Goal: Find specific page/section: Find specific page/section

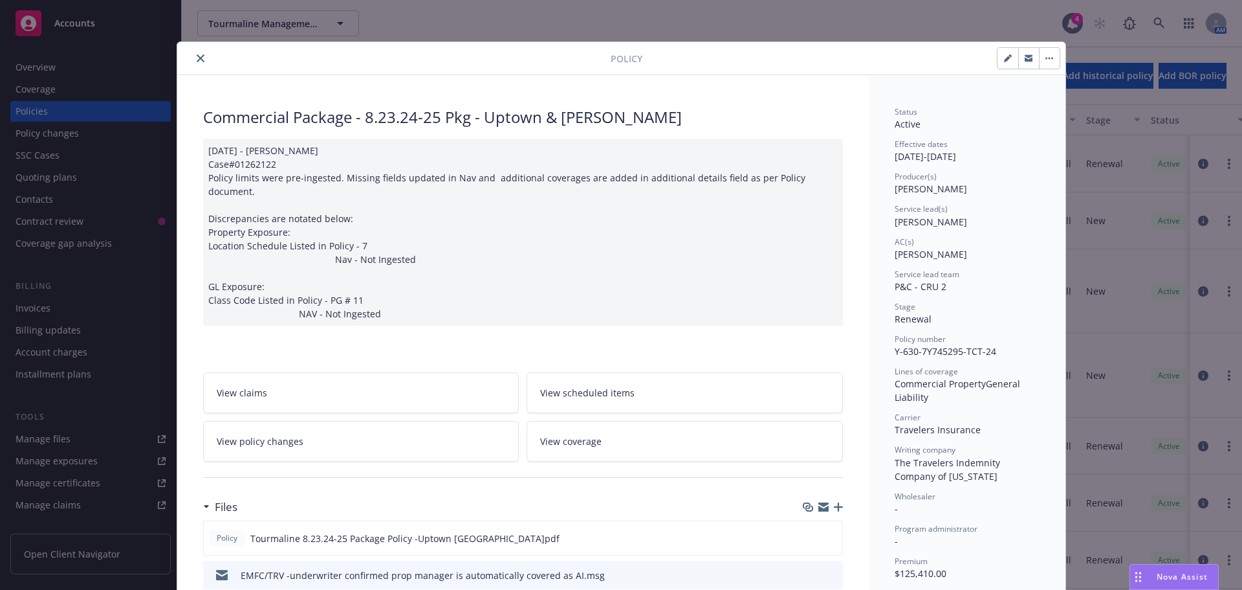
click at [197, 60] on icon "close" at bounding box center [201, 58] width 8 height 8
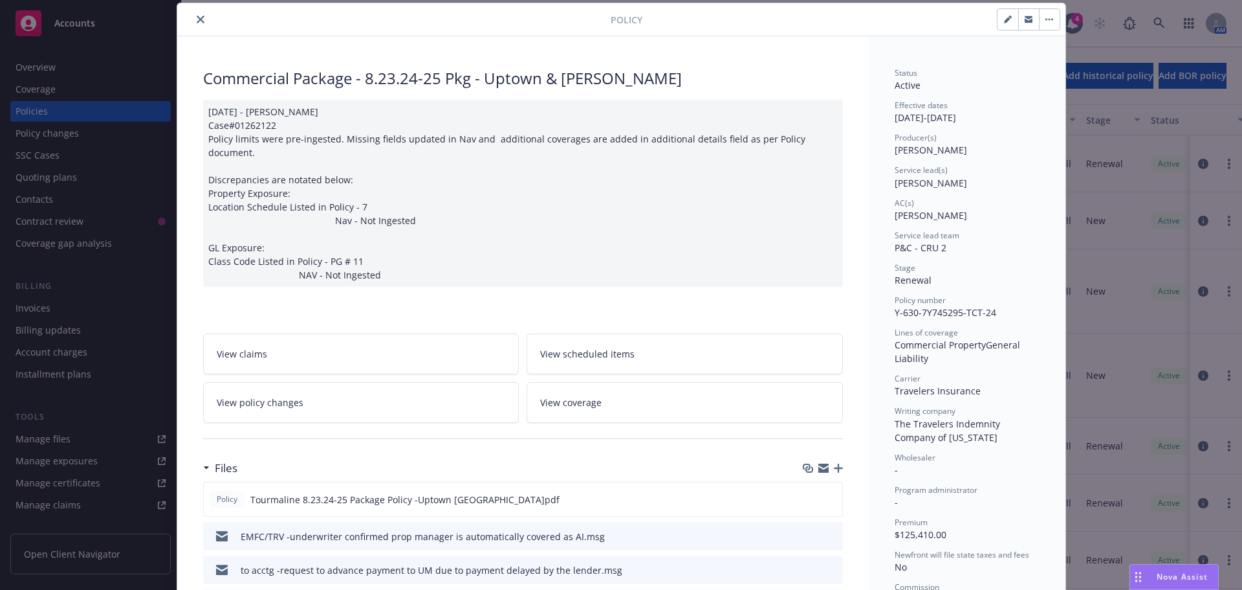
click at [197, 17] on icon "close" at bounding box center [201, 20] width 8 height 8
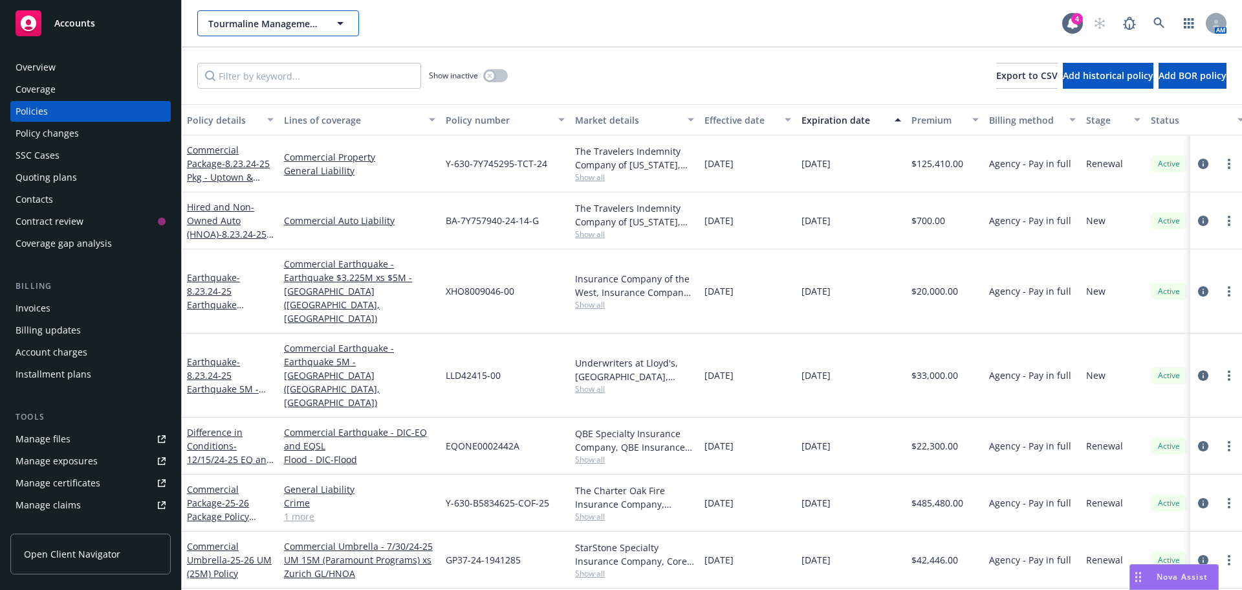
click at [269, 30] on span "Tourmaline Management LLC" at bounding box center [264, 24] width 112 height 14
type input "biag"
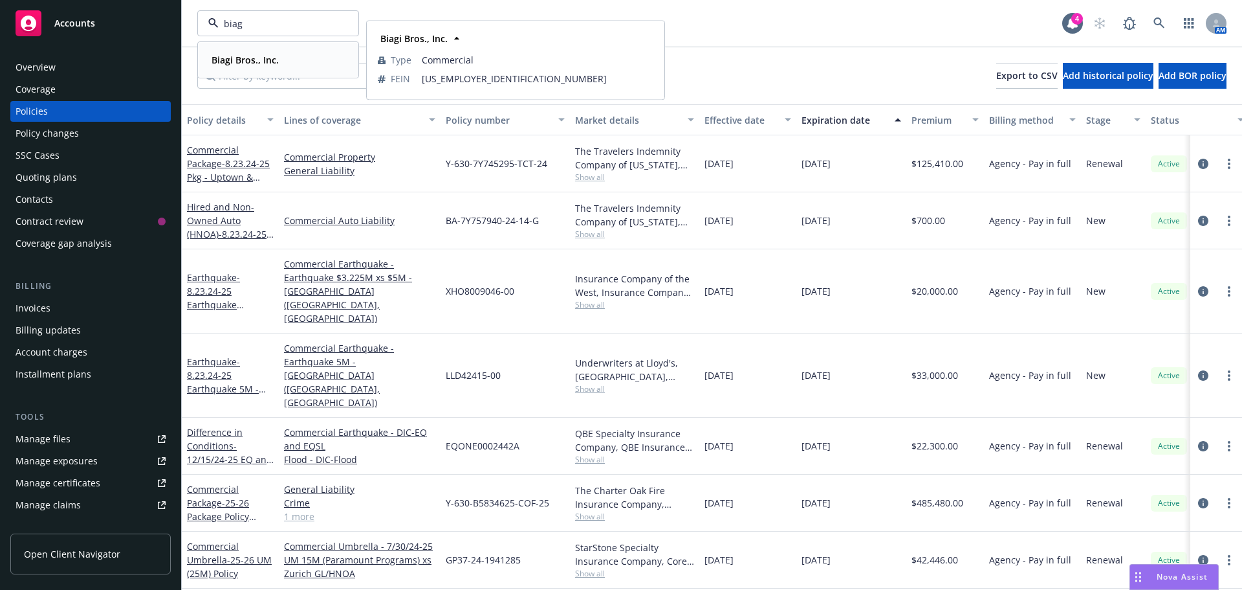
click at [249, 55] on strong "Biagi Bros., Inc." at bounding box center [245, 60] width 67 height 12
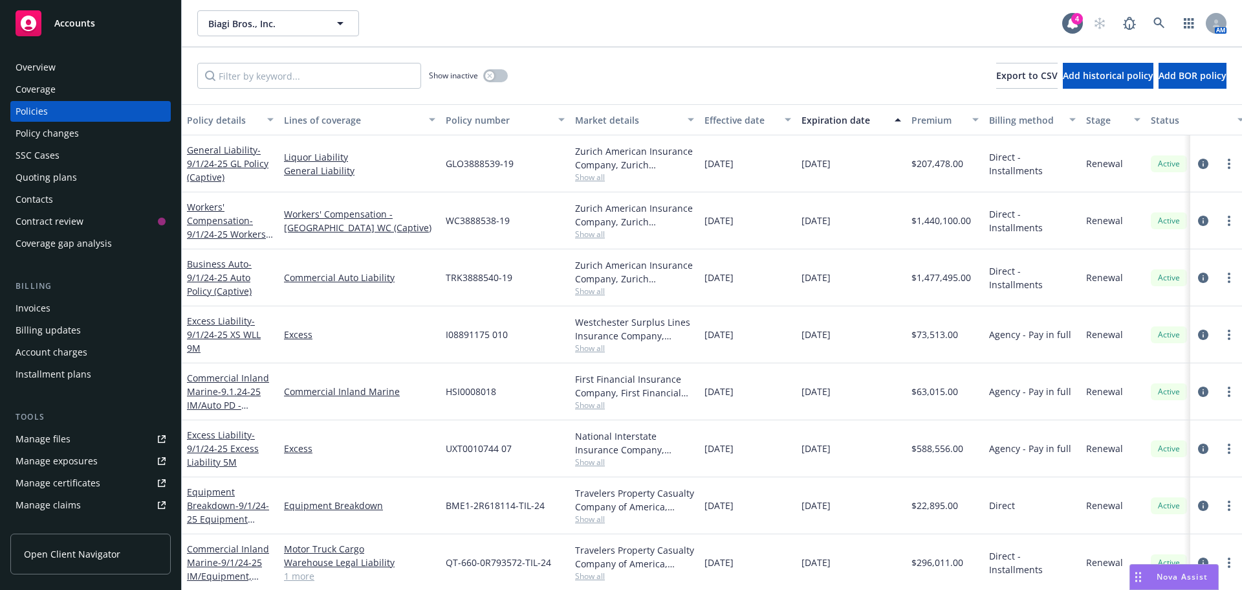
click at [37, 175] on div "Quoting plans" at bounding box center [46, 177] width 61 height 21
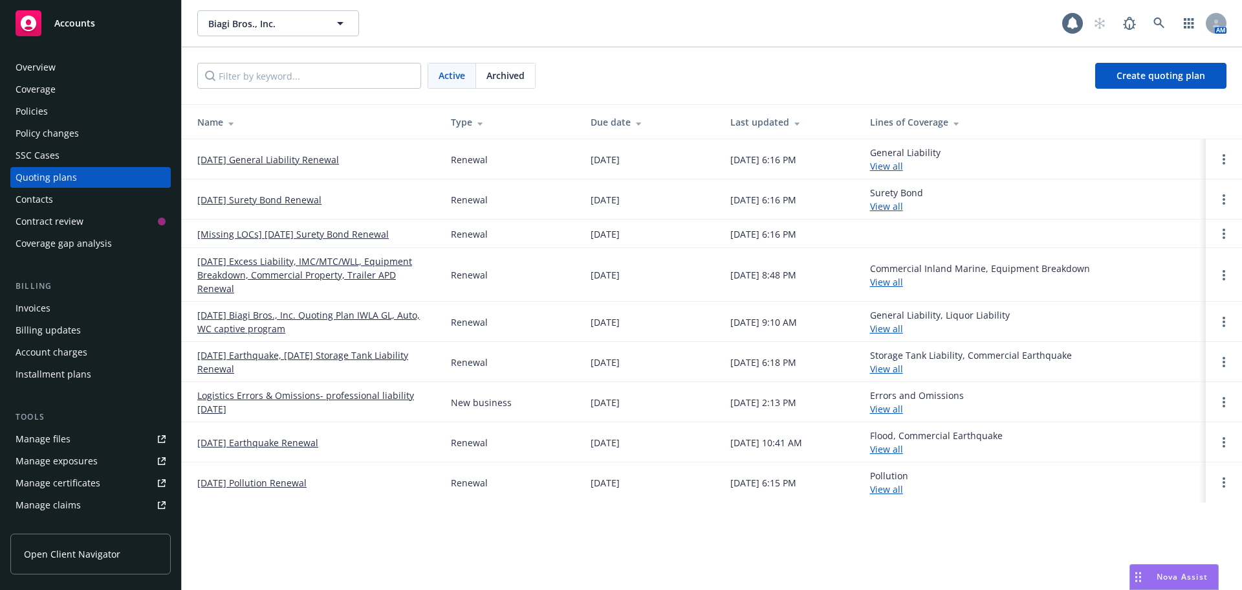
click at [494, 74] on span "Archived" at bounding box center [506, 76] width 38 height 14
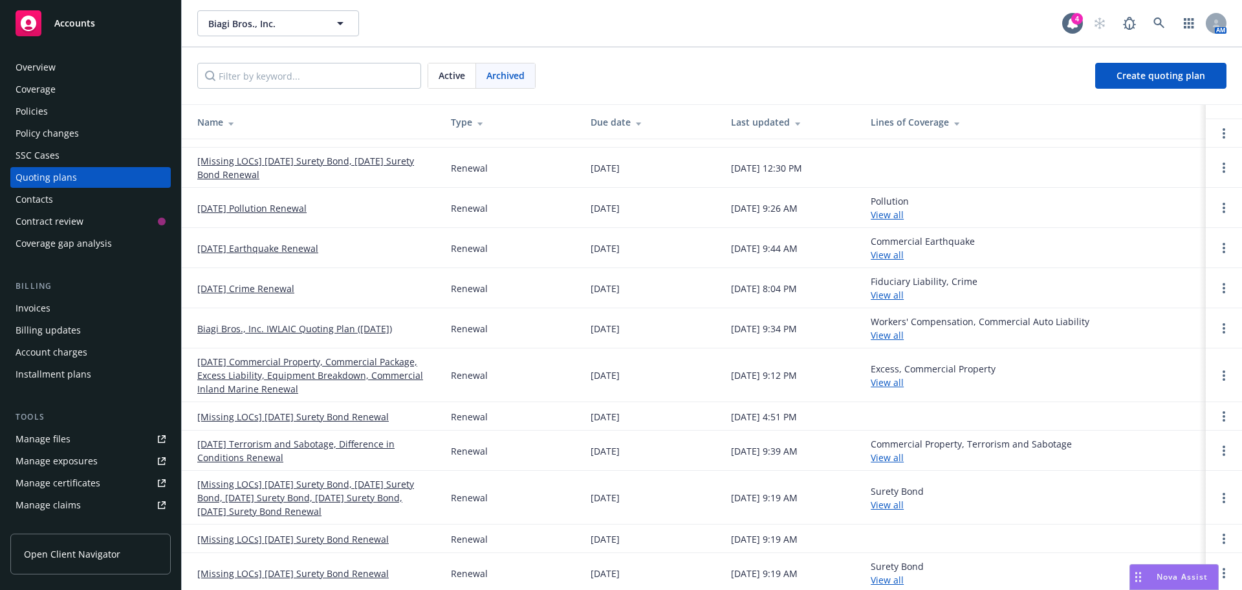
scroll to position [579, 0]
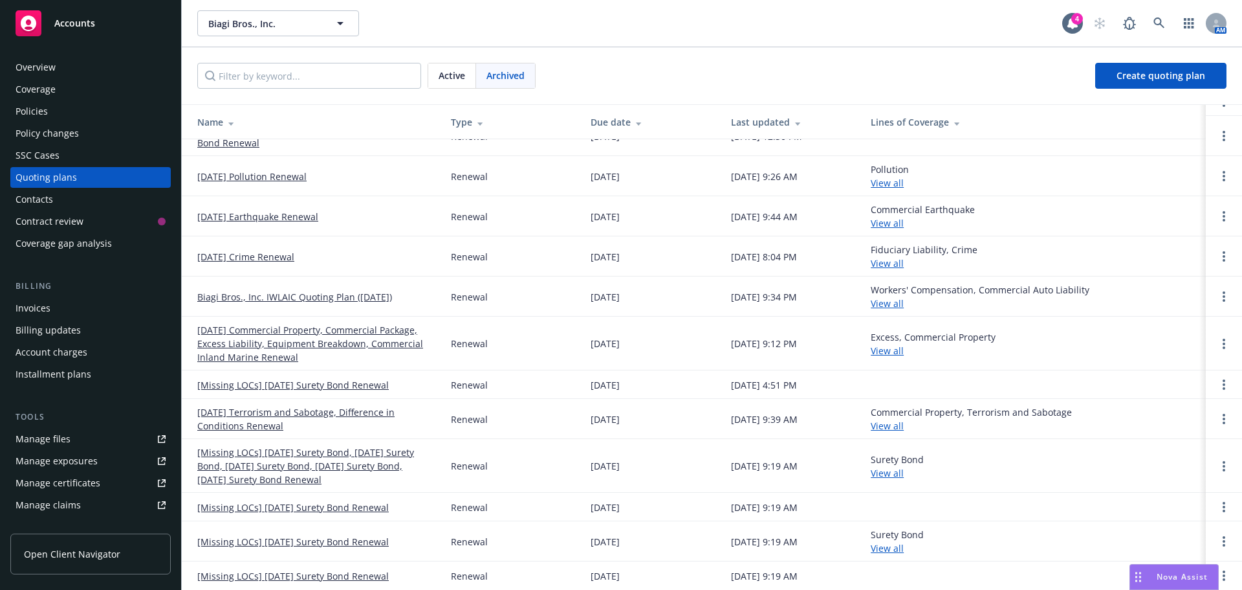
click at [364, 344] on link "[DATE] Commercial Property, Commercial Package, Excess Liability, Equipment Bre…" at bounding box center [313, 343] width 233 height 41
